Goal: Transaction & Acquisition: Purchase product/service

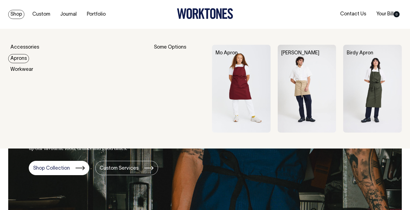
click at [18, 60] on link "Aprons" at bounding box center [18, 58] width 21 height 9
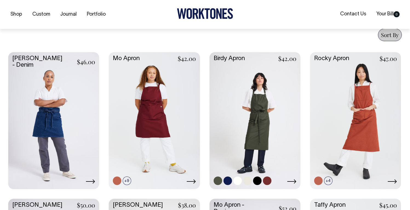
scroll to position [213, 0]
click at [257, 78] on link at bounding box center [255, 119] width 91 height 135
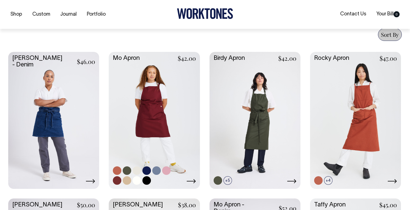
click at [137, 77] on link at bounding box center [154, 119] width 91 height 135
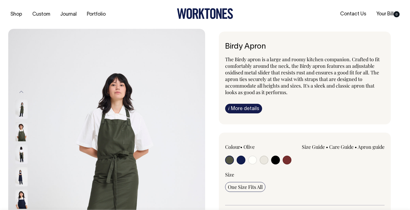
click at [278, 158] on input "radio" at bounding box center [275, 159] width 9 height 9
radio input "true"
select select "Black"
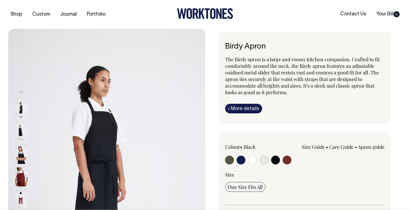
click at [277, 159] on input "radio" at bounding box center [275, 159] width 9 height 9
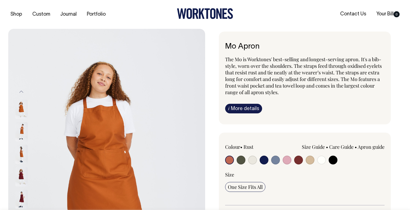
click at [290, 160] on input "radio" at bounding box center [287, 159] width 9 height 9
radio input "true"
select select "Pink"
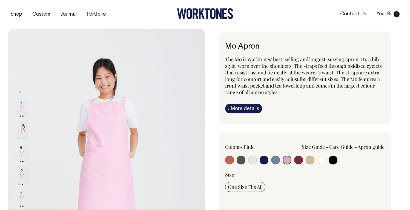
click at [335, 161] on input "radio" at bounding box center [333, 159] width 9 height 9
radio input "true"
select select "Black"
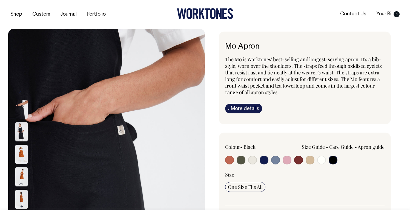
click at [264, 161] on input "radio" at bounding box center [264, 159] width 9 height 9
radio input "true"
select select "Dark Navy"
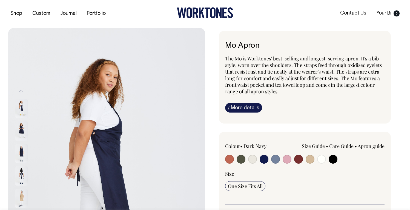
scroll to position [1, 0]
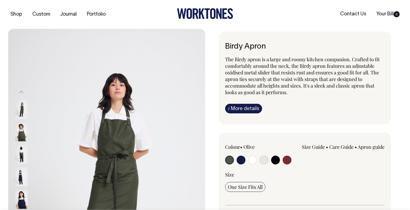
radio input "true"
select select "Black"
